Goal: Navigation & Orientation: Find specific page/section

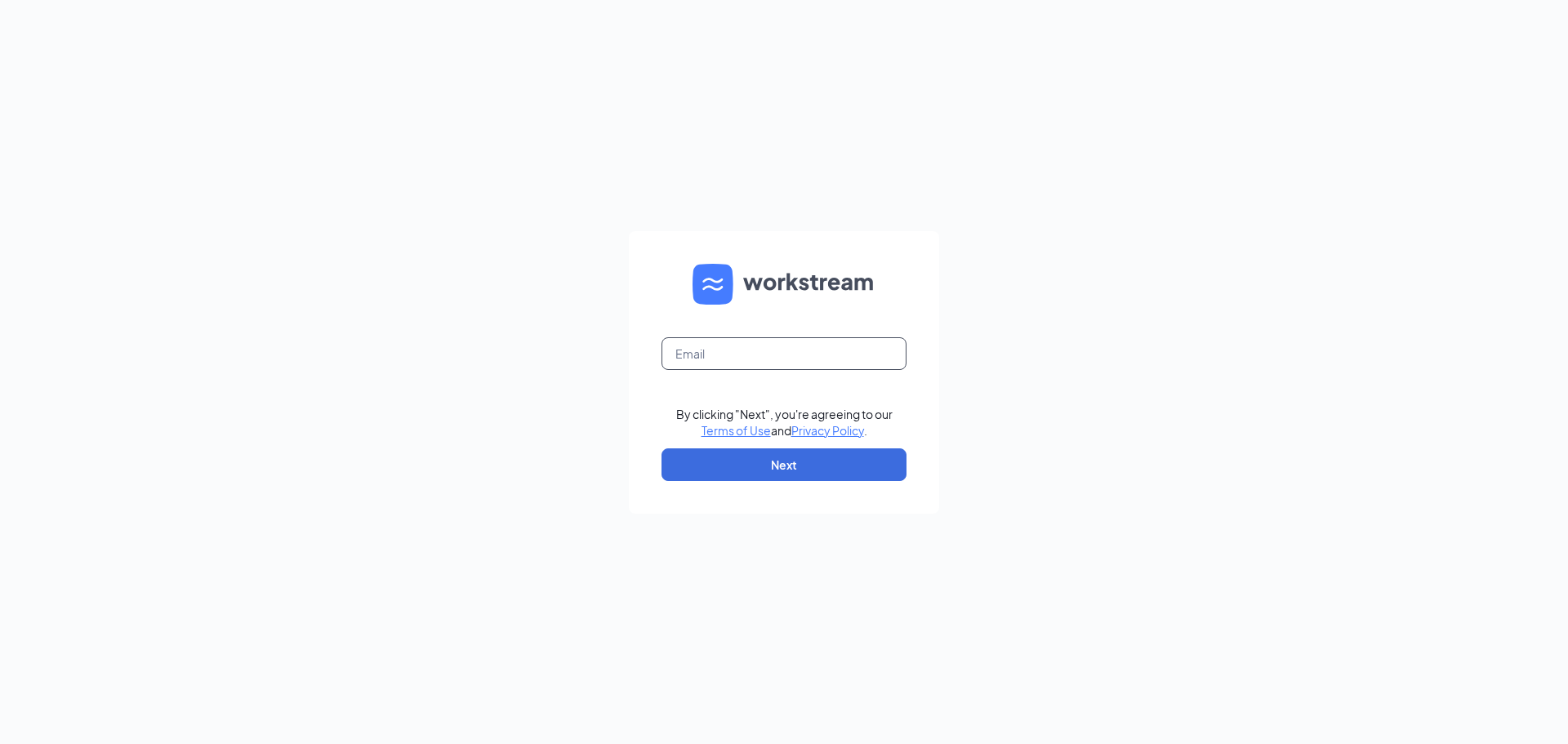
click at [738, 353] on input "text" at bounding box center [784, 354] width 245 height 33
type input "gmpalmetto@bleedblue.net"
click at [780, 463] on button "Next" at bounding box center [784, 465] width 245 height 33
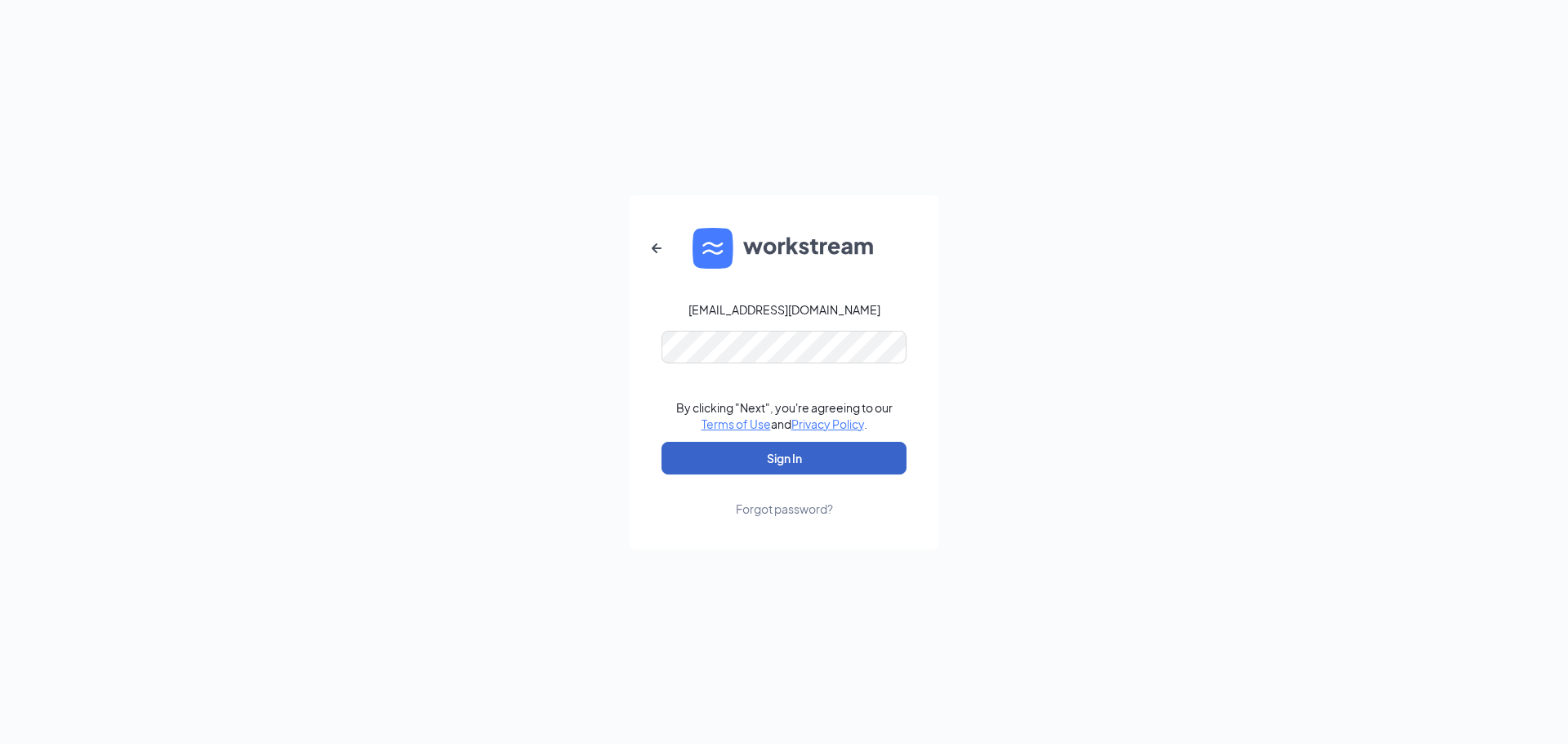
click at [789, 461] on button "Sign In" at bounding box center [784, 459] width 245 height 33
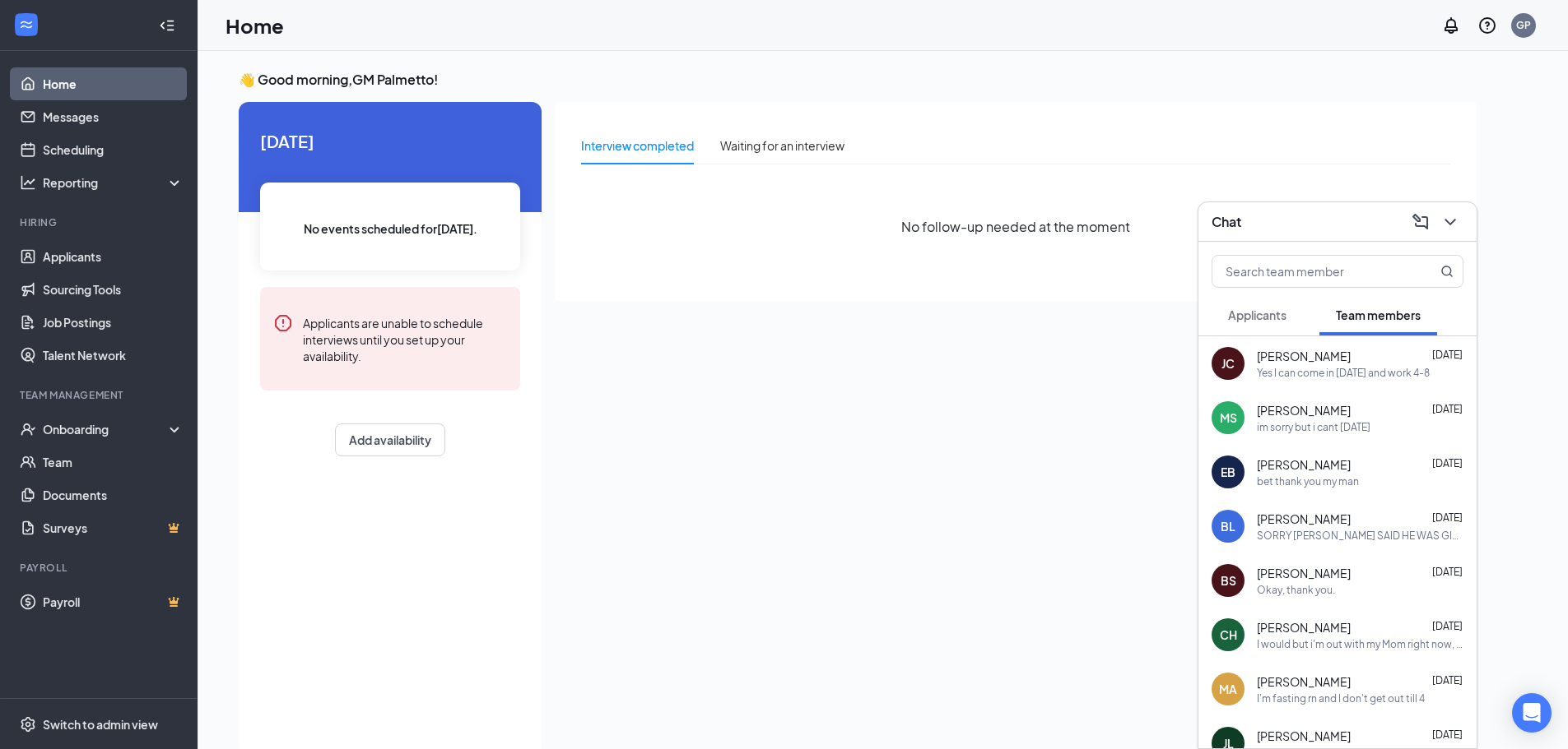
click at [1248, 324] on button "Applicants" at bounding box center [1257, 315] width 91 height 41
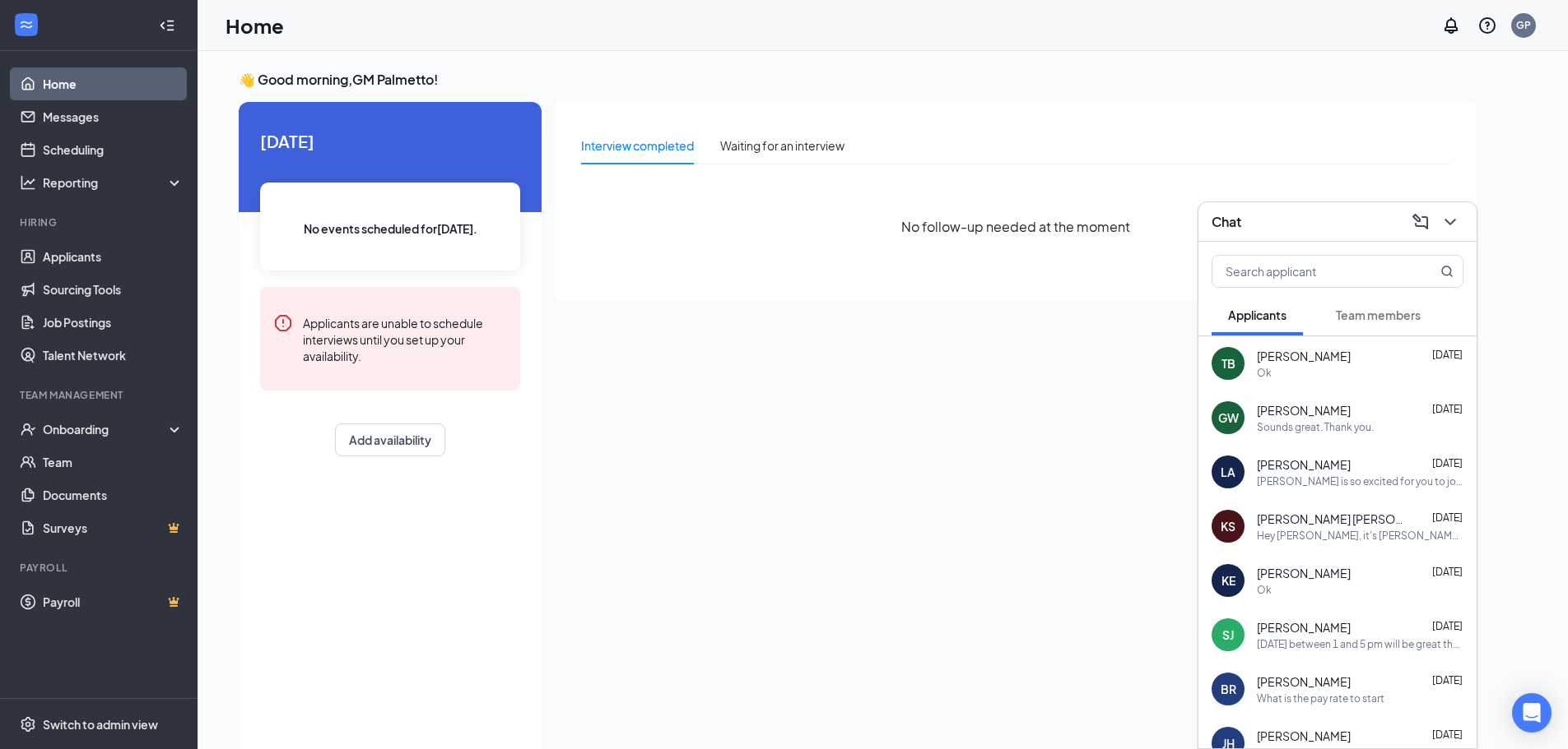
click at [1425, 317] on button "Team members" at bounding box center [1378, 315] width 118 height 41
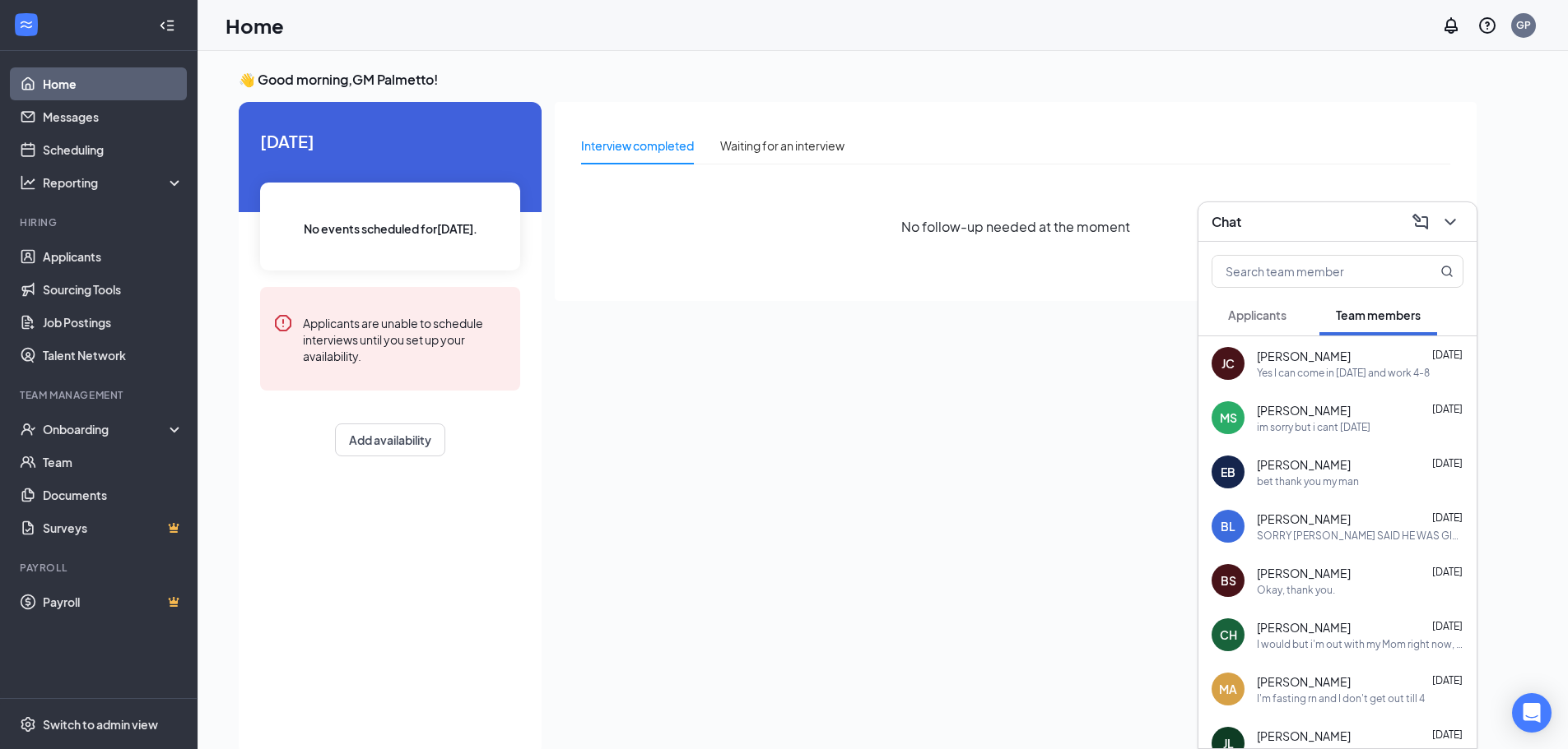
click at [1310, 225] on div "Chat" at bounding box center [1338, 222] width 252 height 26
